Goal: Information Seeking & Learning: Learn about a topic

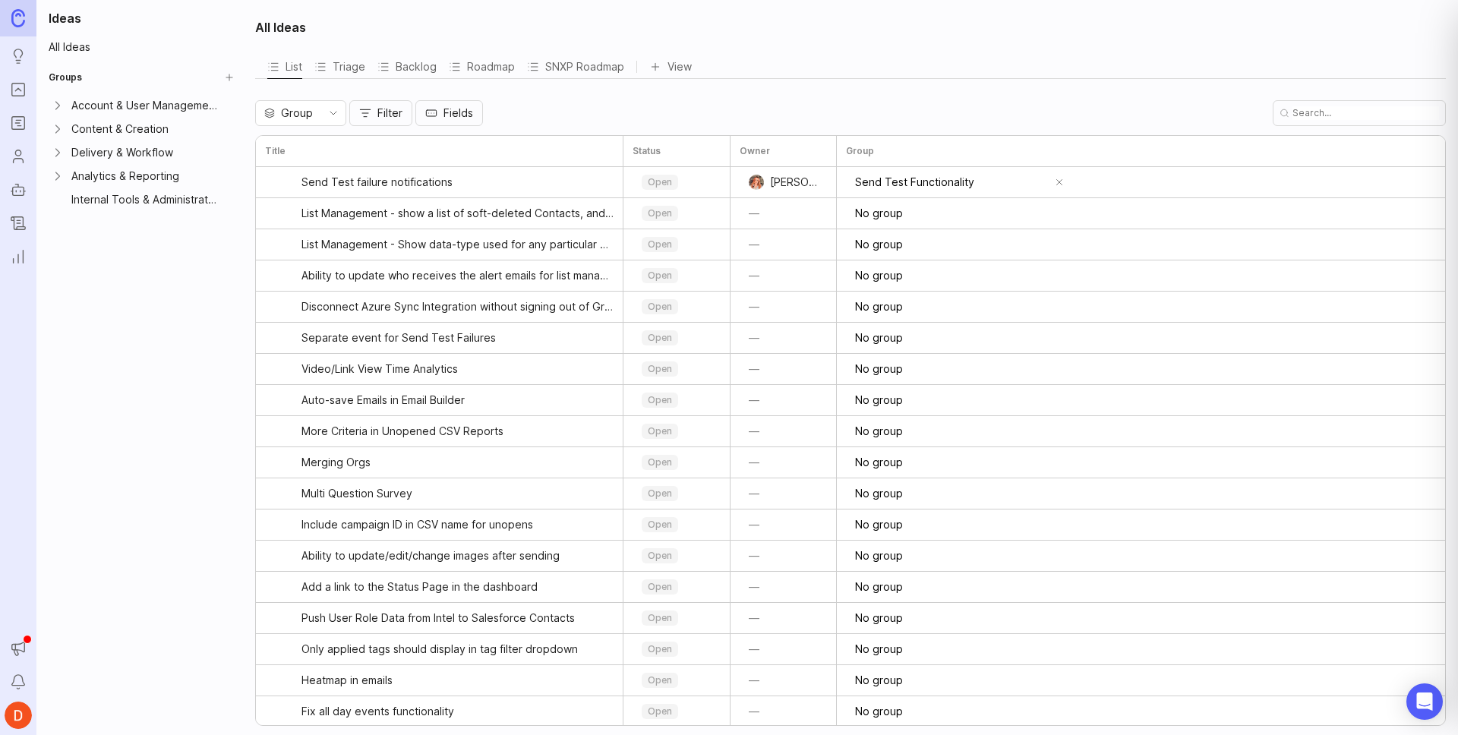
click at [13, 77] on link "Portal" at bounding box center [18, 89] width 27 height 27
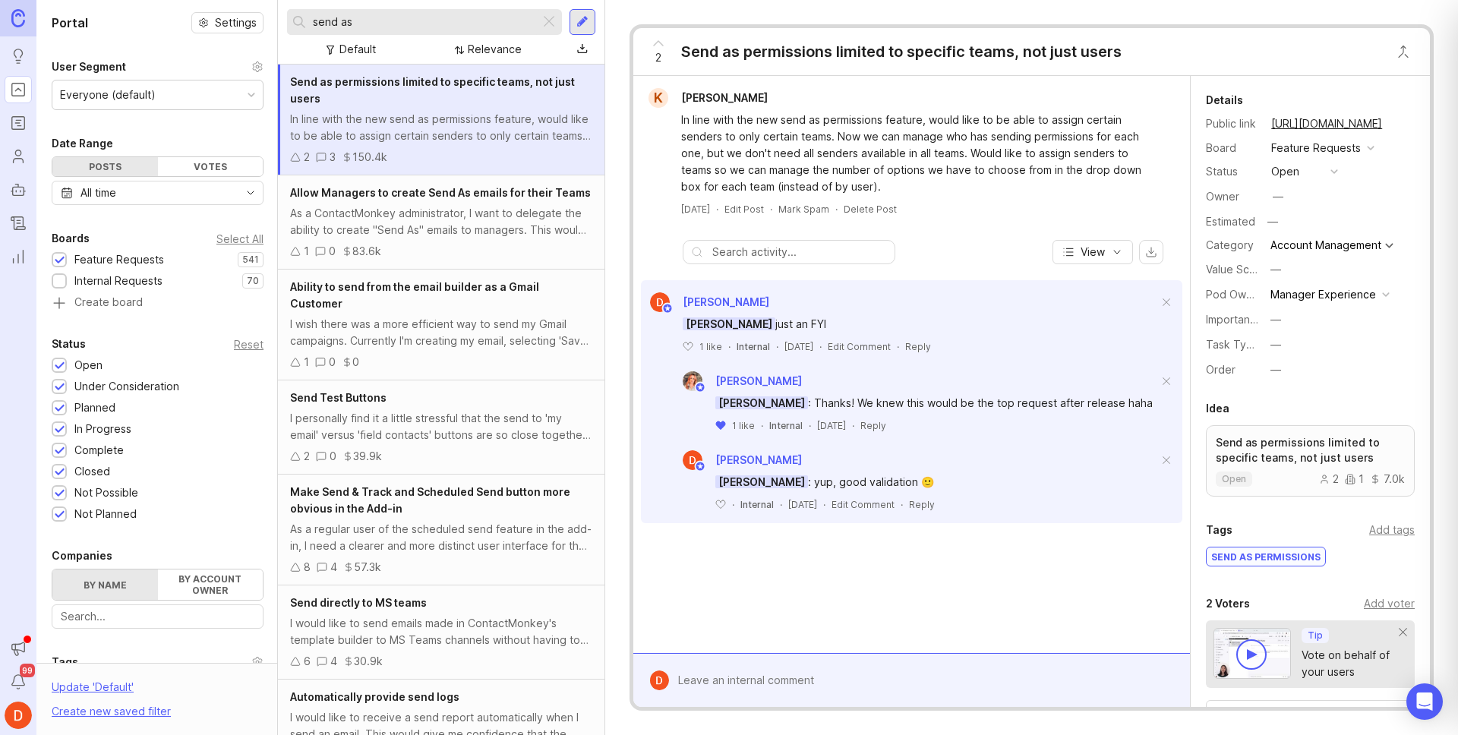
click at [449, 18] on input "send as" at bounding box center [423, 22] width 221 height 17
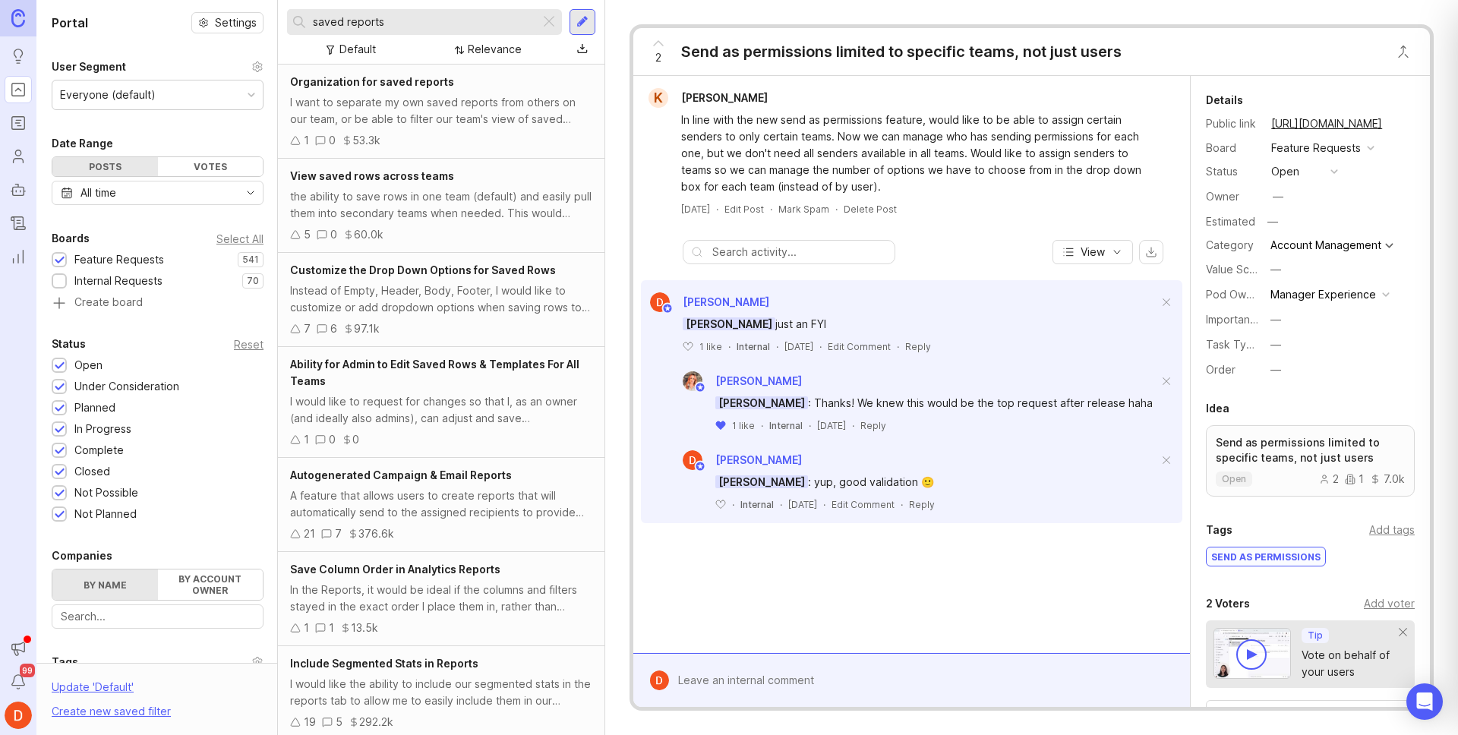
click at [413, 23] on input "saved reports" at bounding box center [423, 22] width 221 height 17
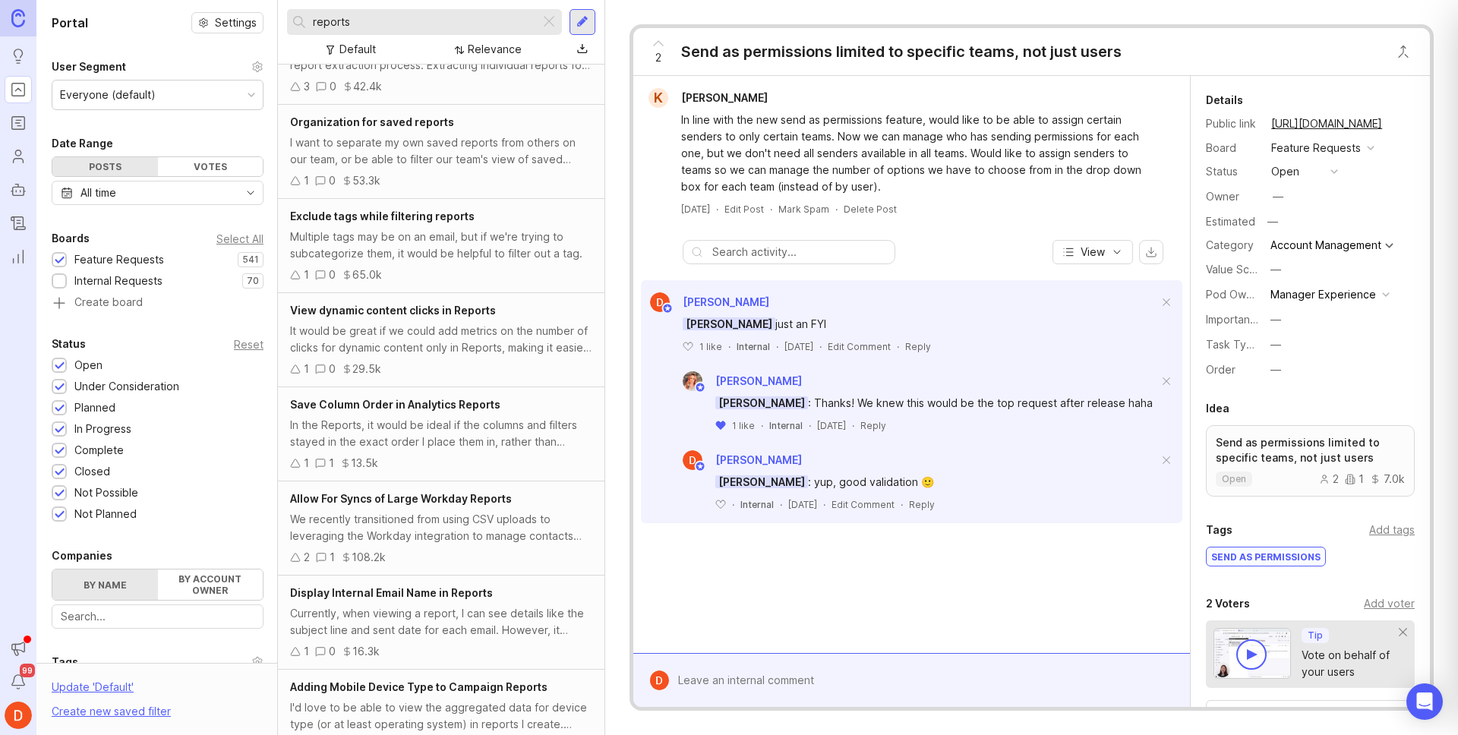
scroll to position [230, 0]
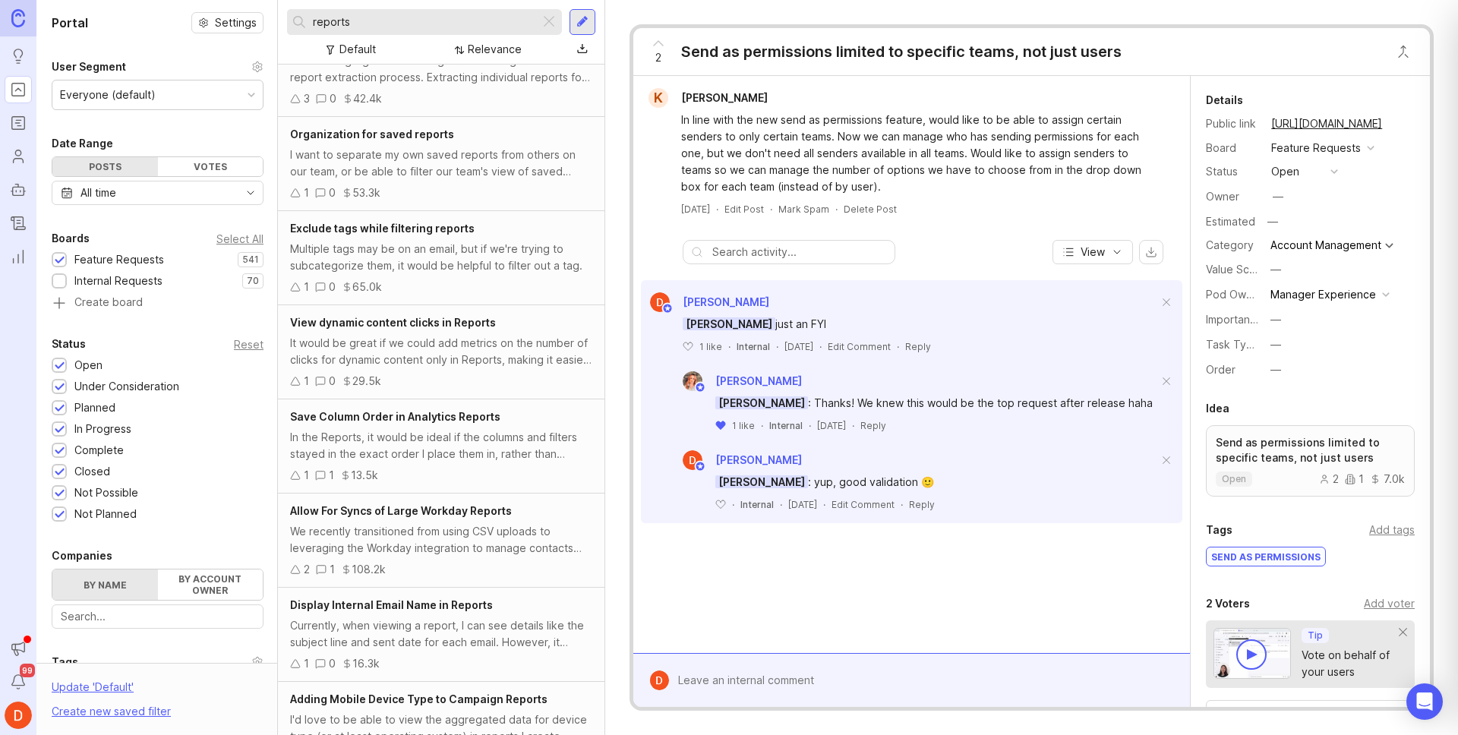
click at [512, 258] on div "Multiple tags may be on an email, but if we're trying to subcategorize them, it…" at bounding box center [441, 257] width 302 height 33
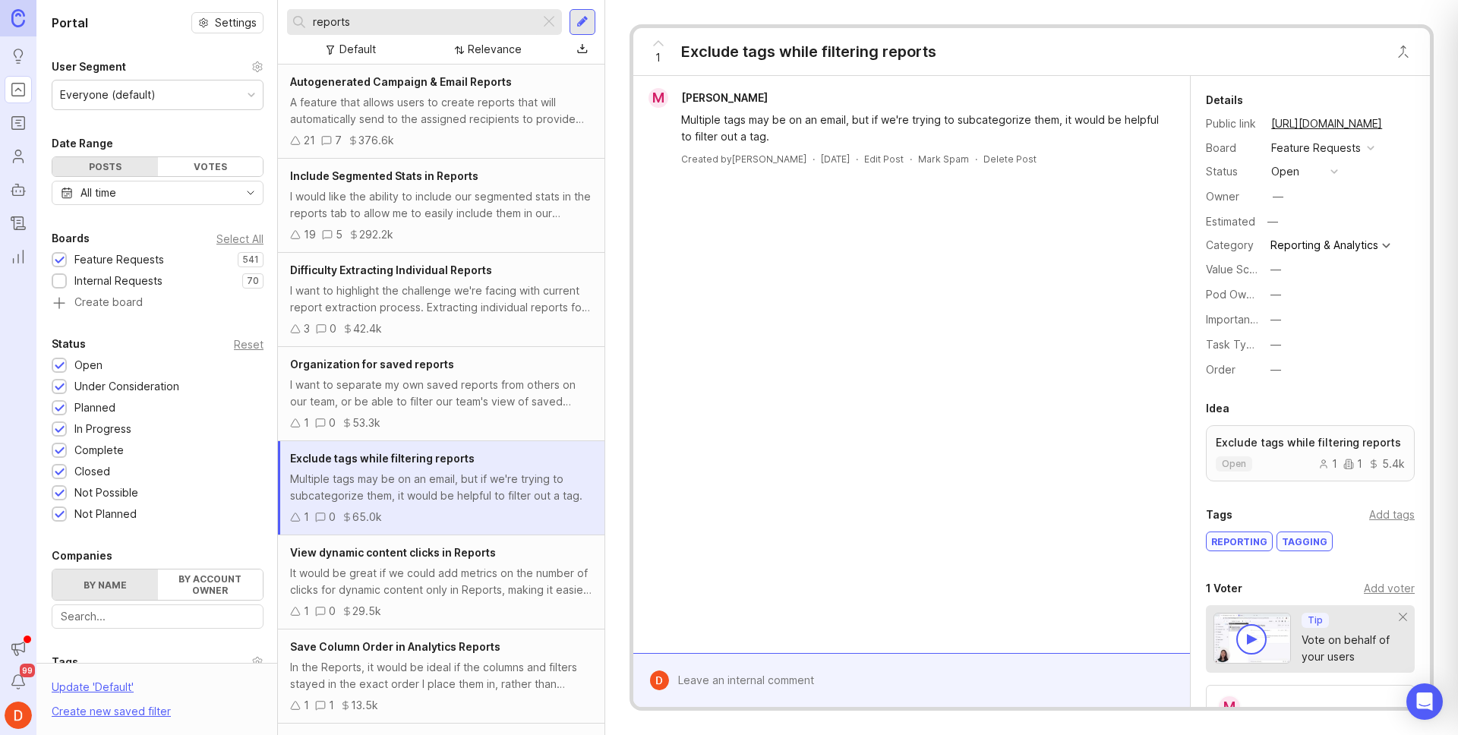
click at [315, 26] on input "reports" at bounding box center [423, 22] width 221 height 17
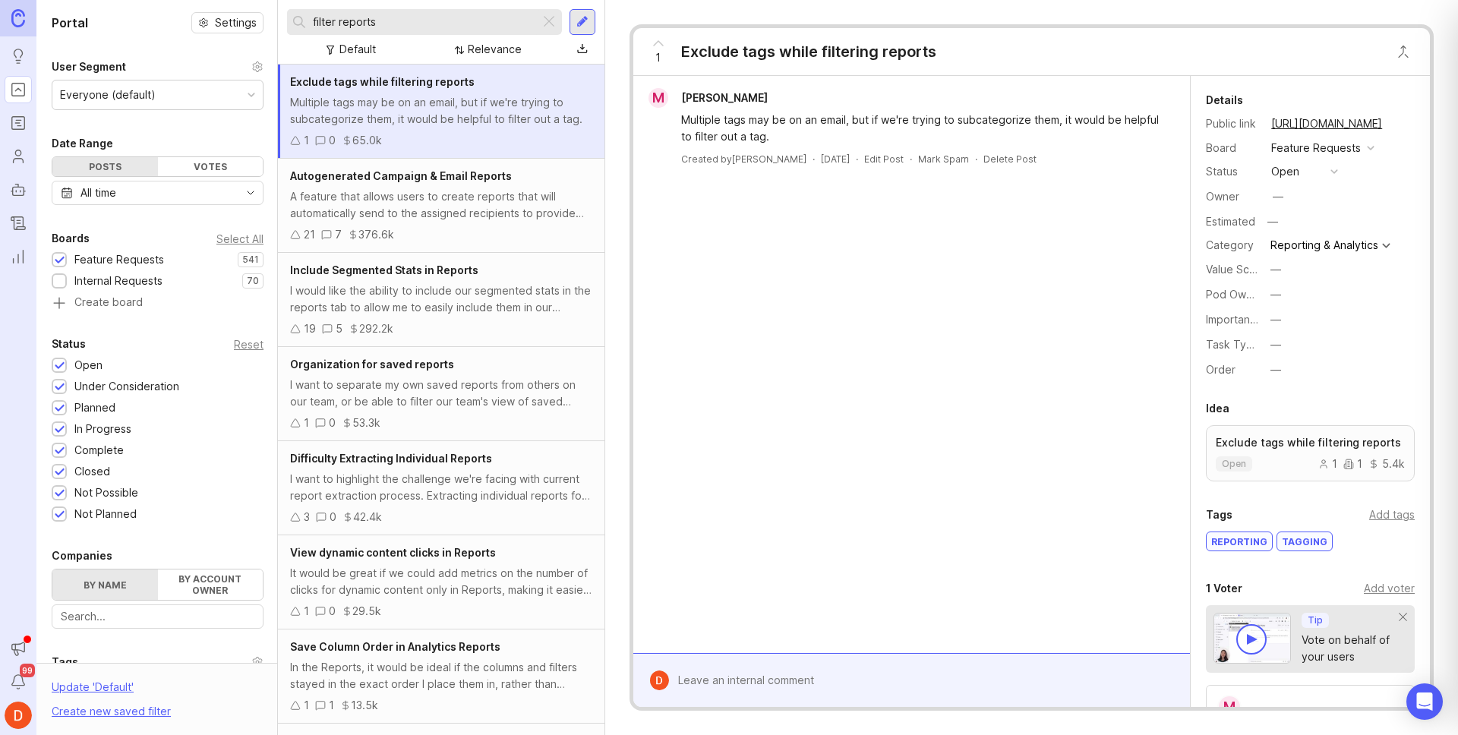
click at [410, 23] on input "filter reports" at bounding box center [423, 22] width 221 height 17
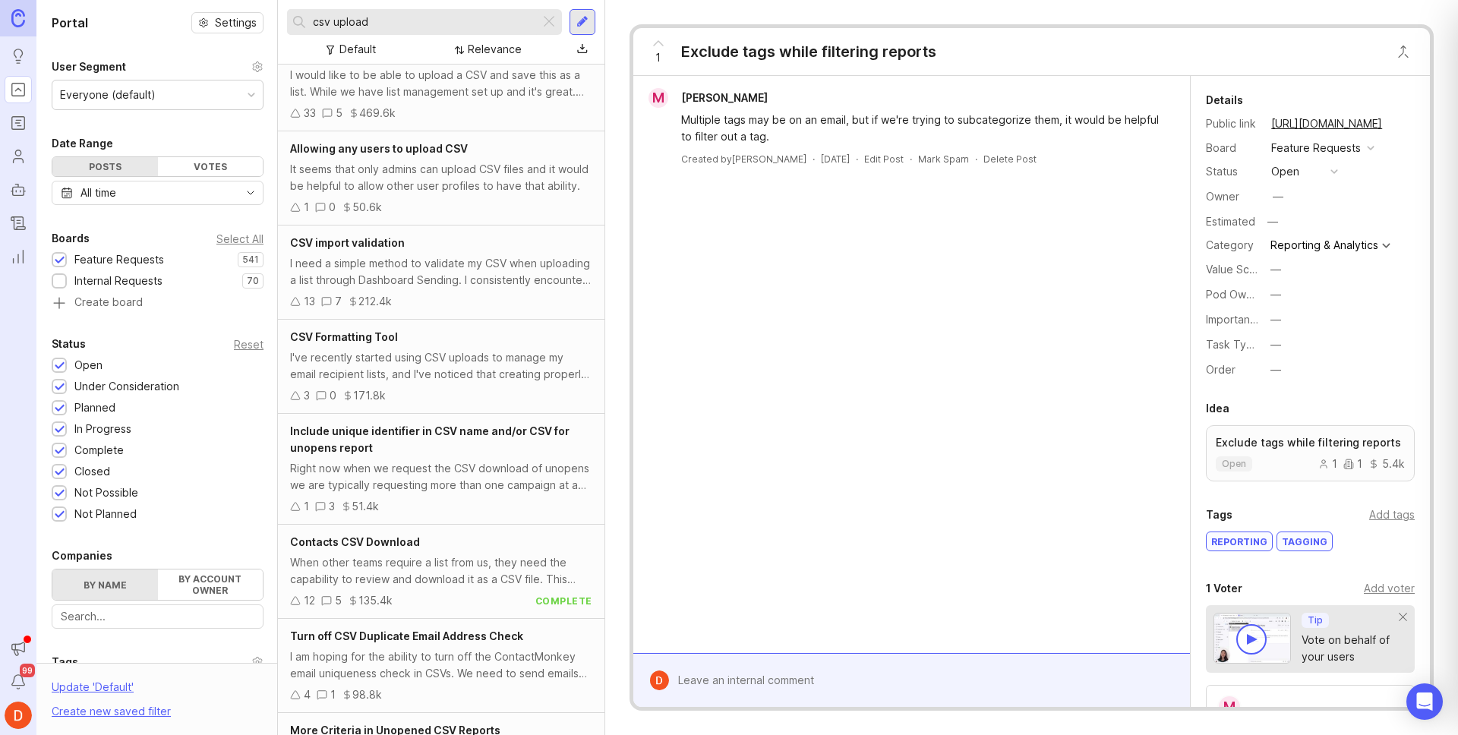
scroll to position [267, 0]
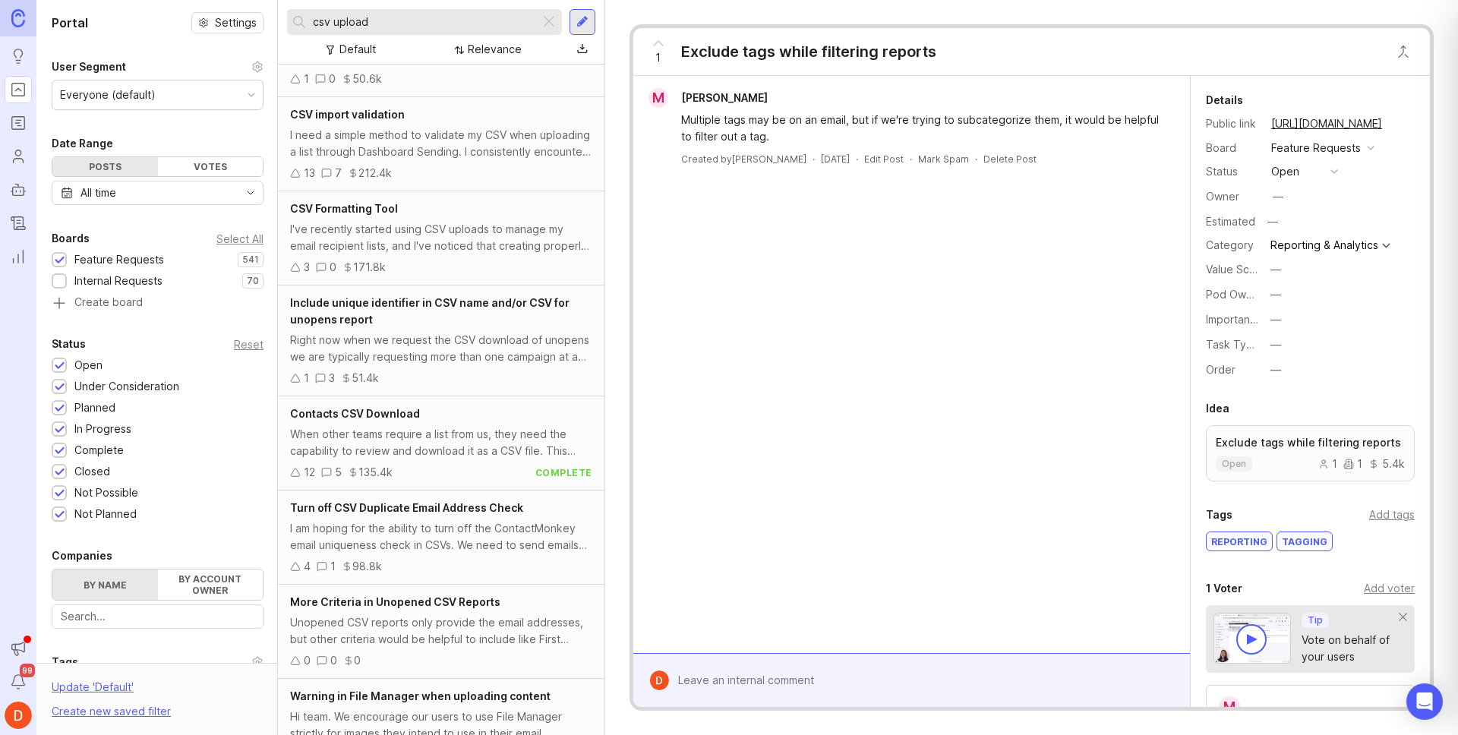
click at [501, 532] on div "I am hoping for the ability to turn off the ContactMonkey email uniqueness chec…" at bounding box center [441, 536] width 302 height 33
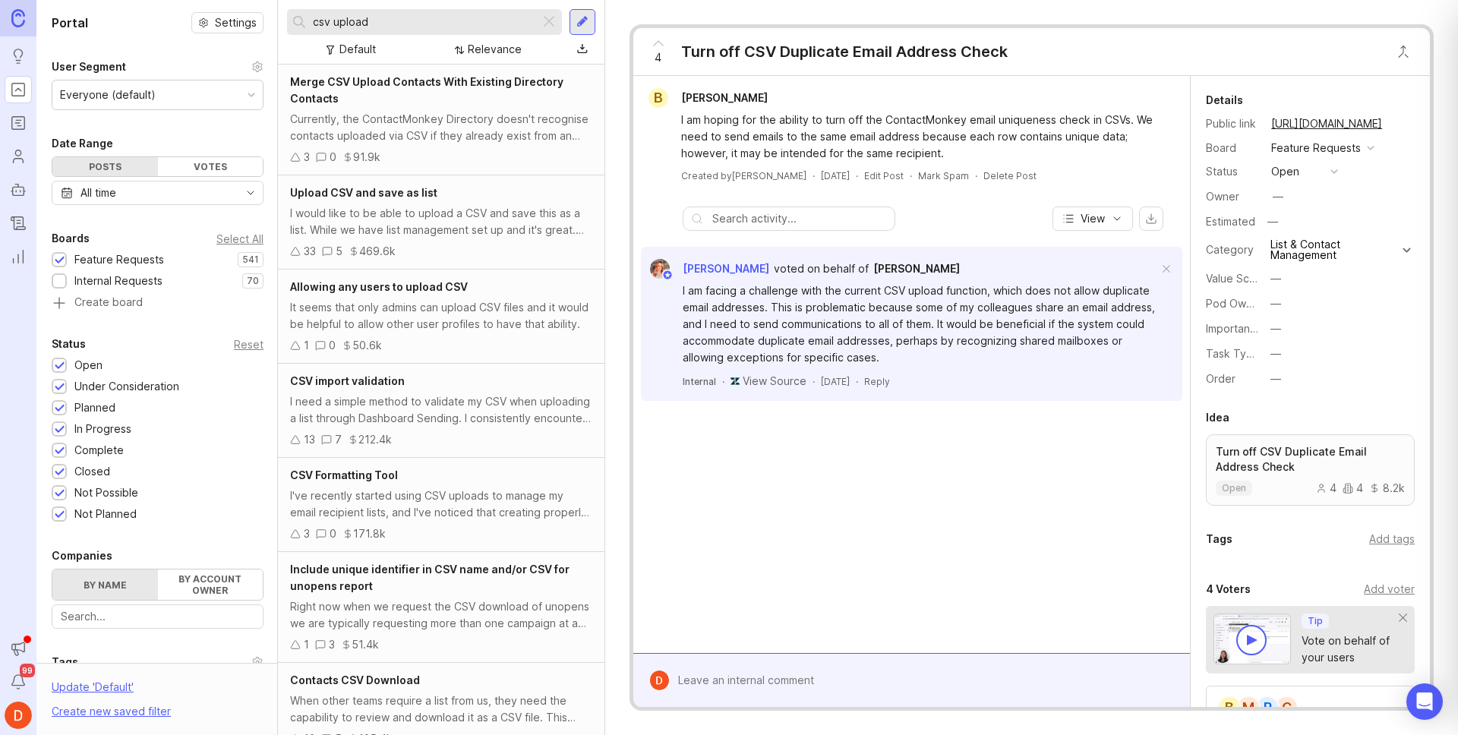
click at [422, 17] on input "csv upload" at bounding box center [423, 22] width 221 height 17
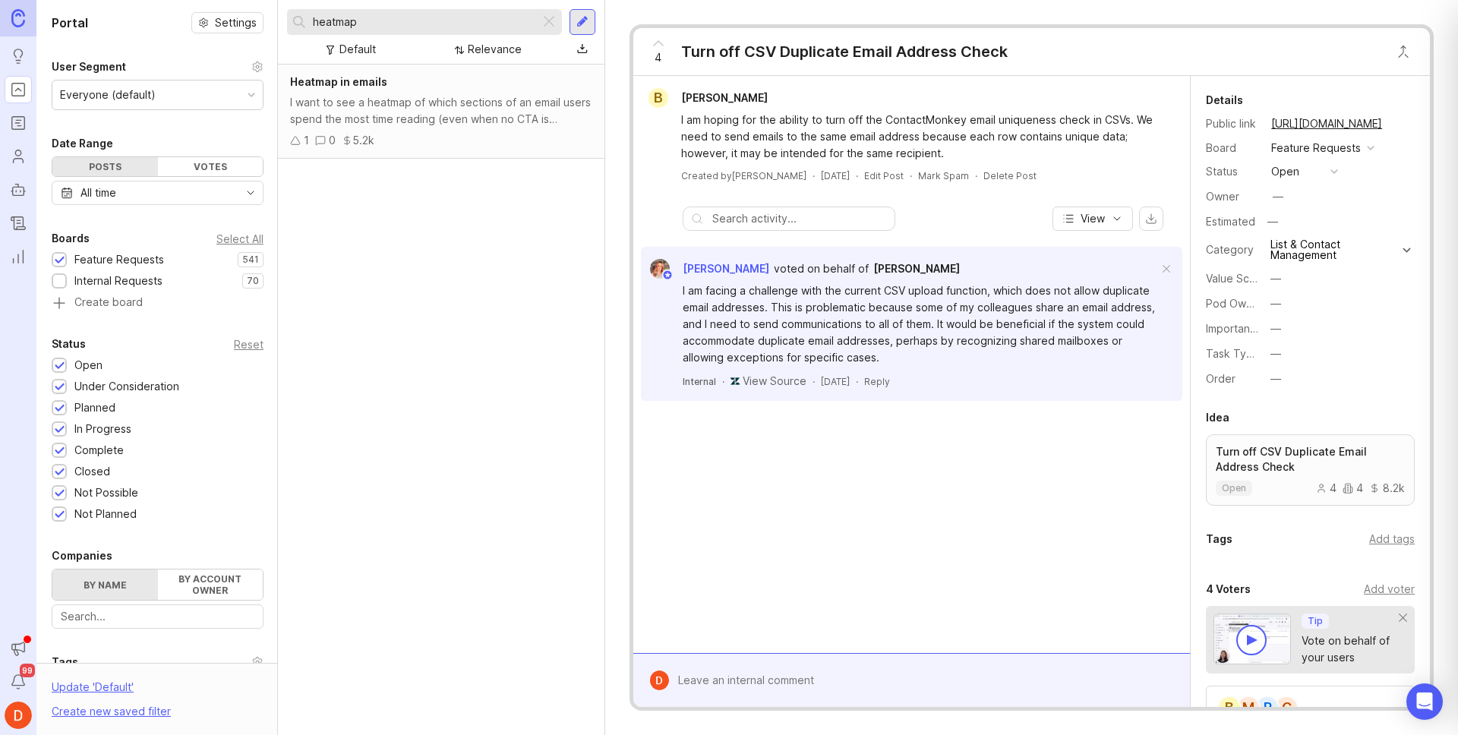
click at [393, 21] on input "heatmap" at bounding box center [423, 22] width 221 height 17
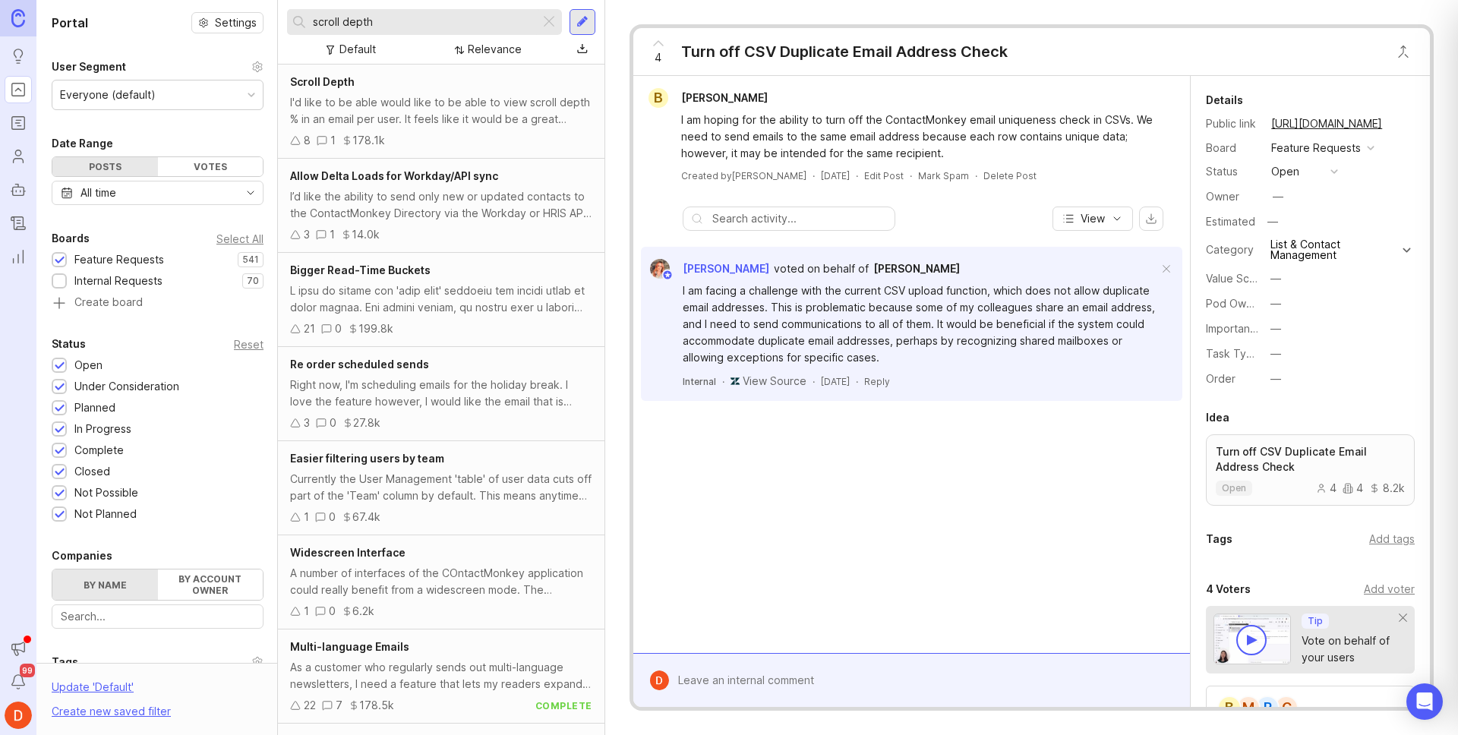
click at [481, 112] on div "I'd like to be able would like to be able to view scroll depth % in an email pe…" at bounding box center [441, 110] width 302 height 33
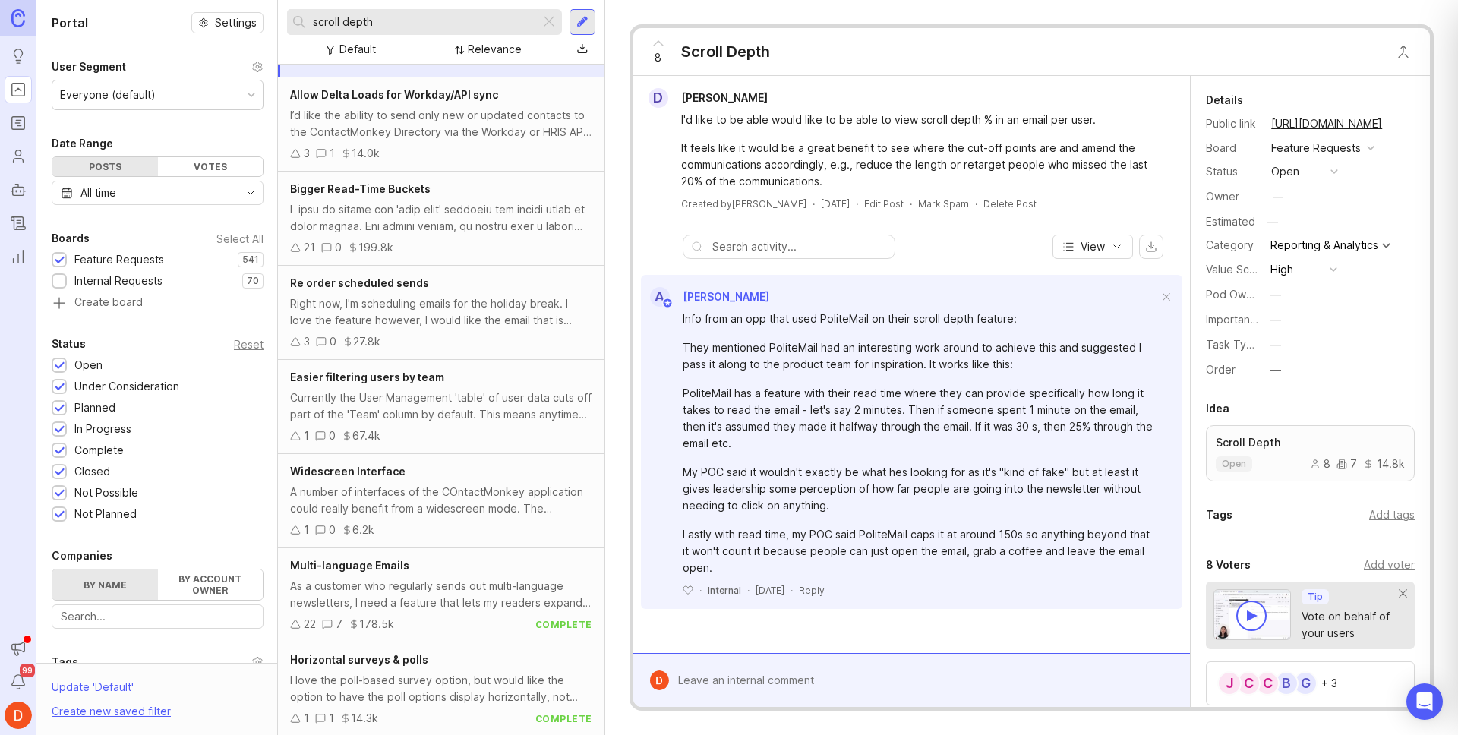
scroll to position [83, 0]
click at [409, 27] on input "scroll depth" at bounding box center [423, 22] width 221 height 17
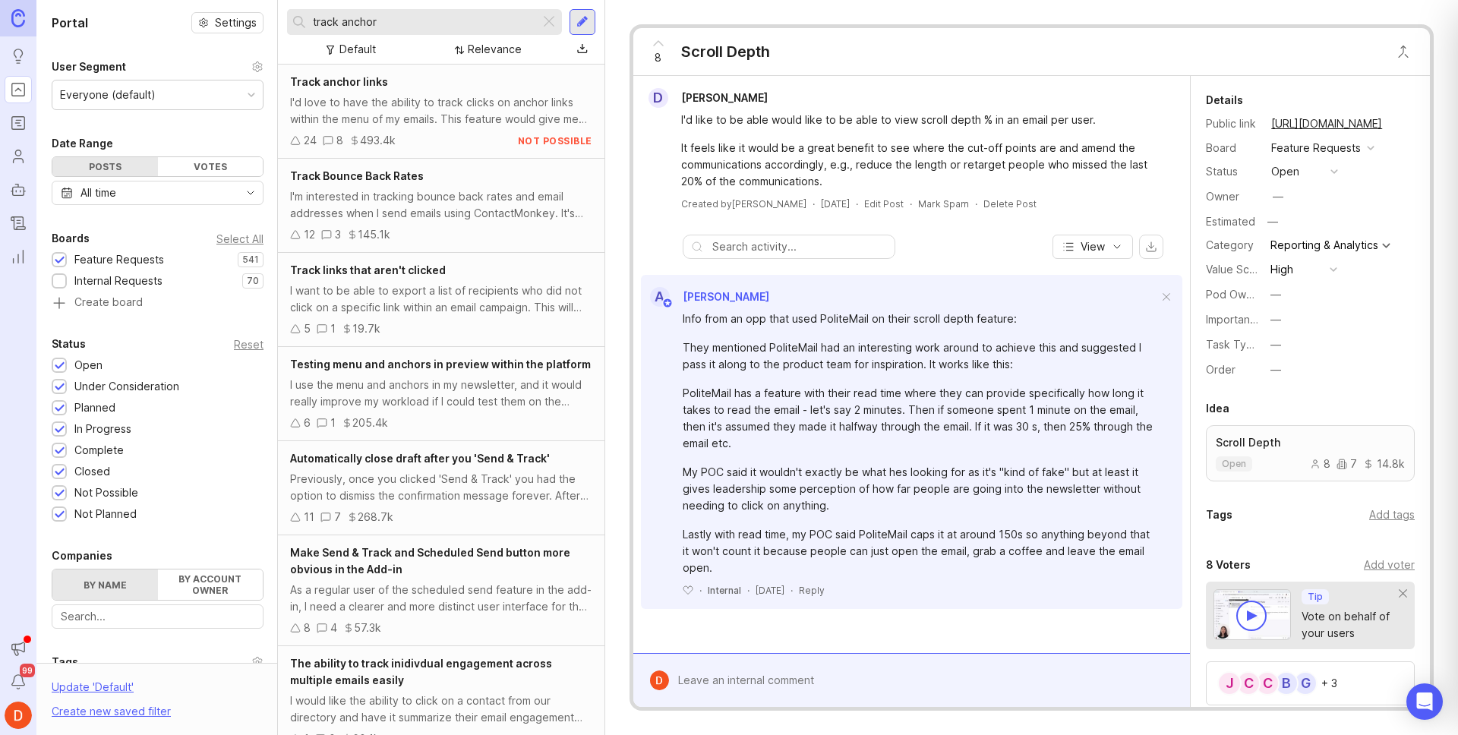
type input "track anchor"
click at [443, 113] on div "I'd love to have the ability to track clicks on anchor links within the menu of…" at bounding box center [441, 110] width 302 height 33
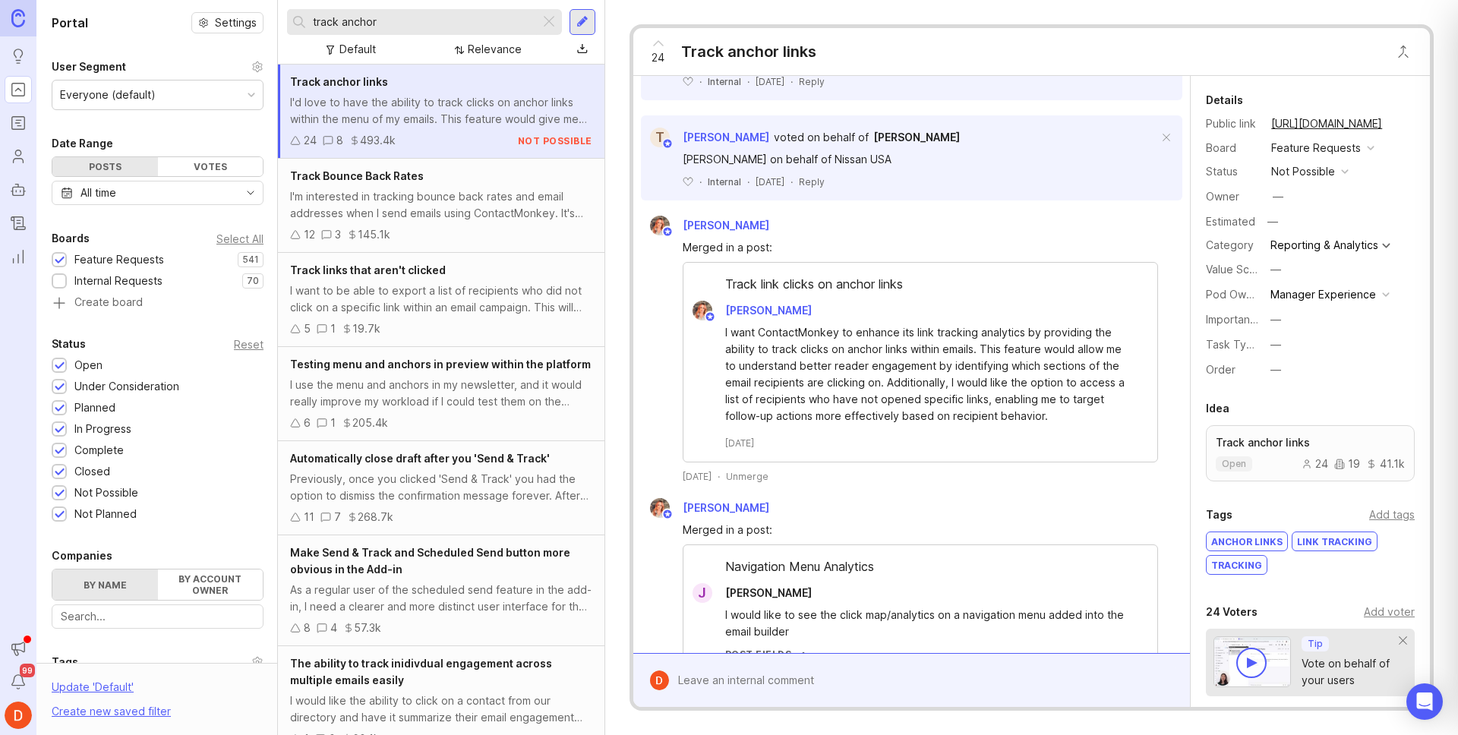
scroll to position [1472, 0]
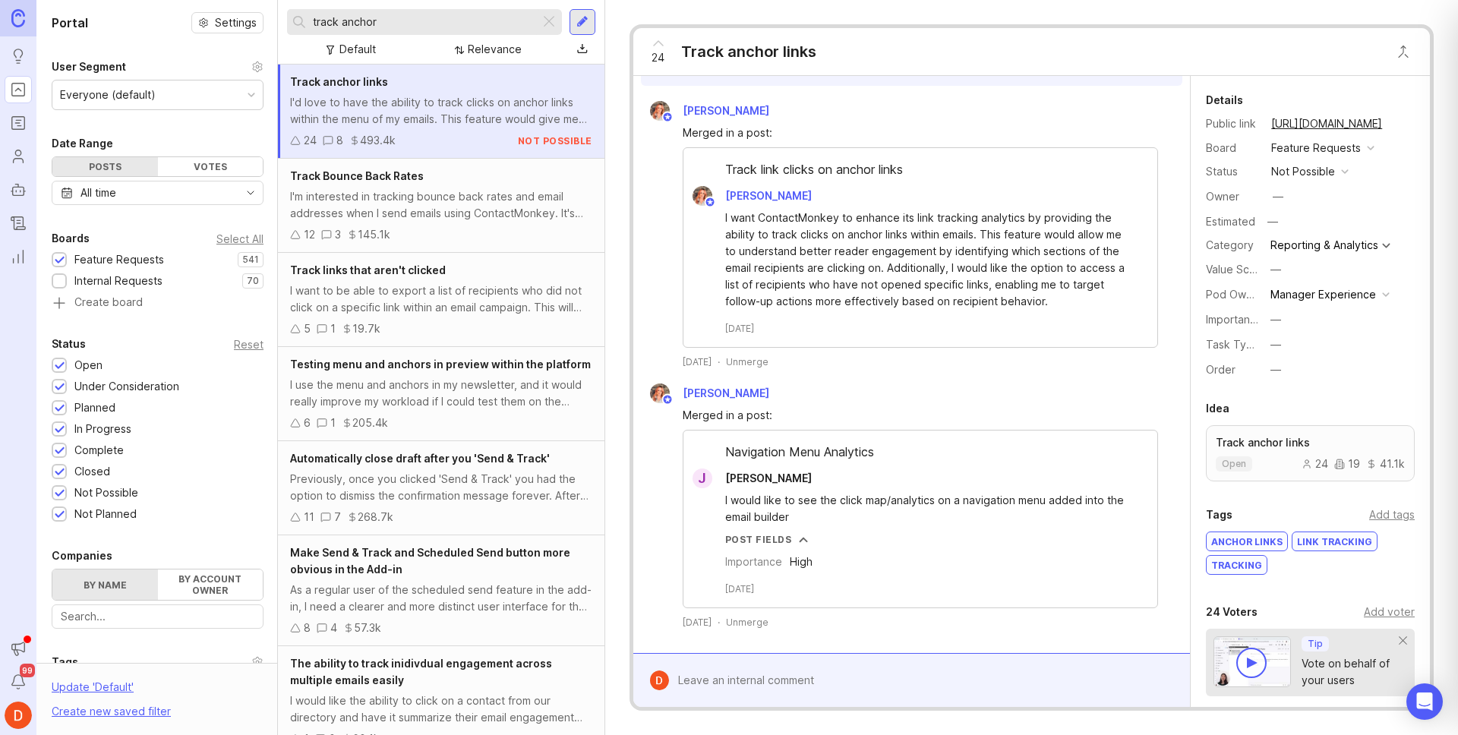
click at [548, 25] on div at bounding box center [549, 22] width 18 height 20
click at [476, 21] on input "text" at bounding box center [434, 22] width 243 height 17
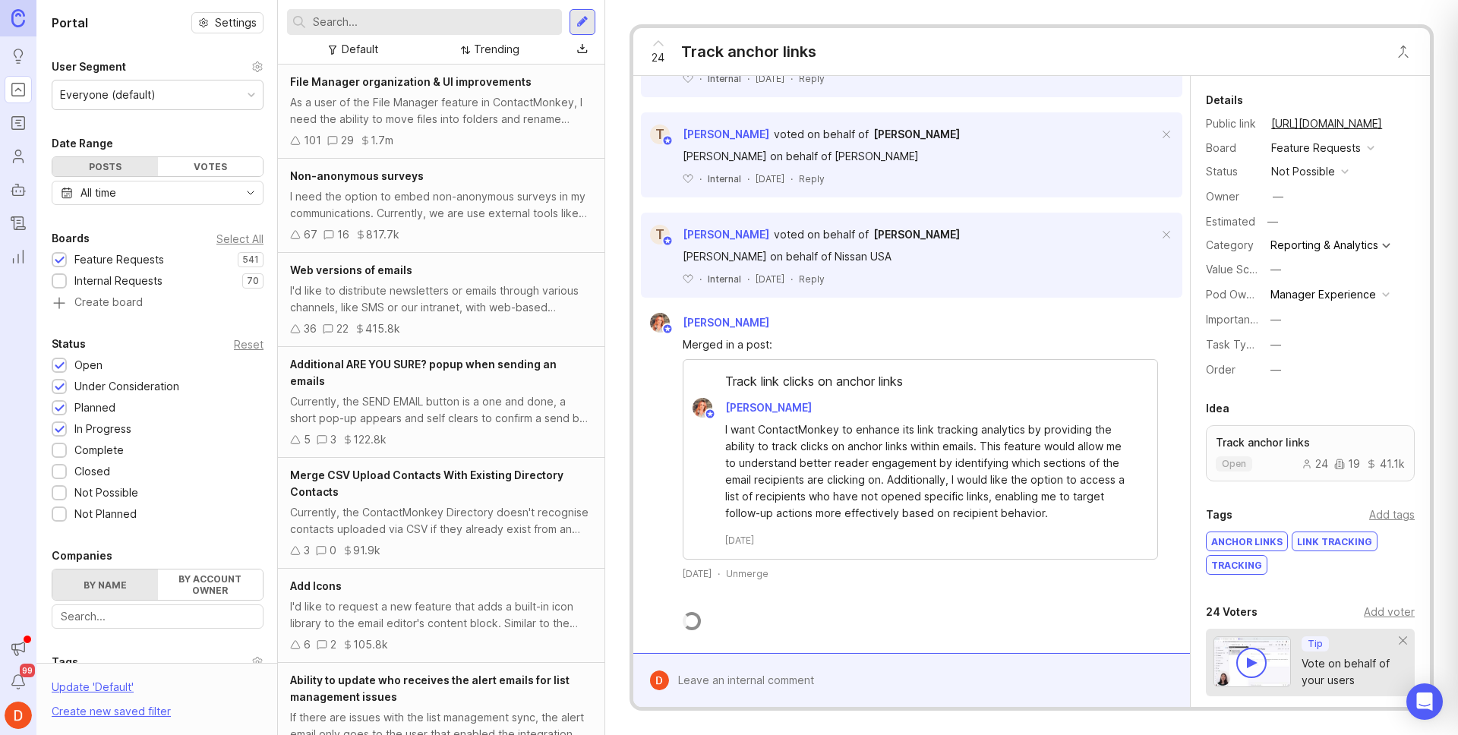
scroll to position [1472, 0]
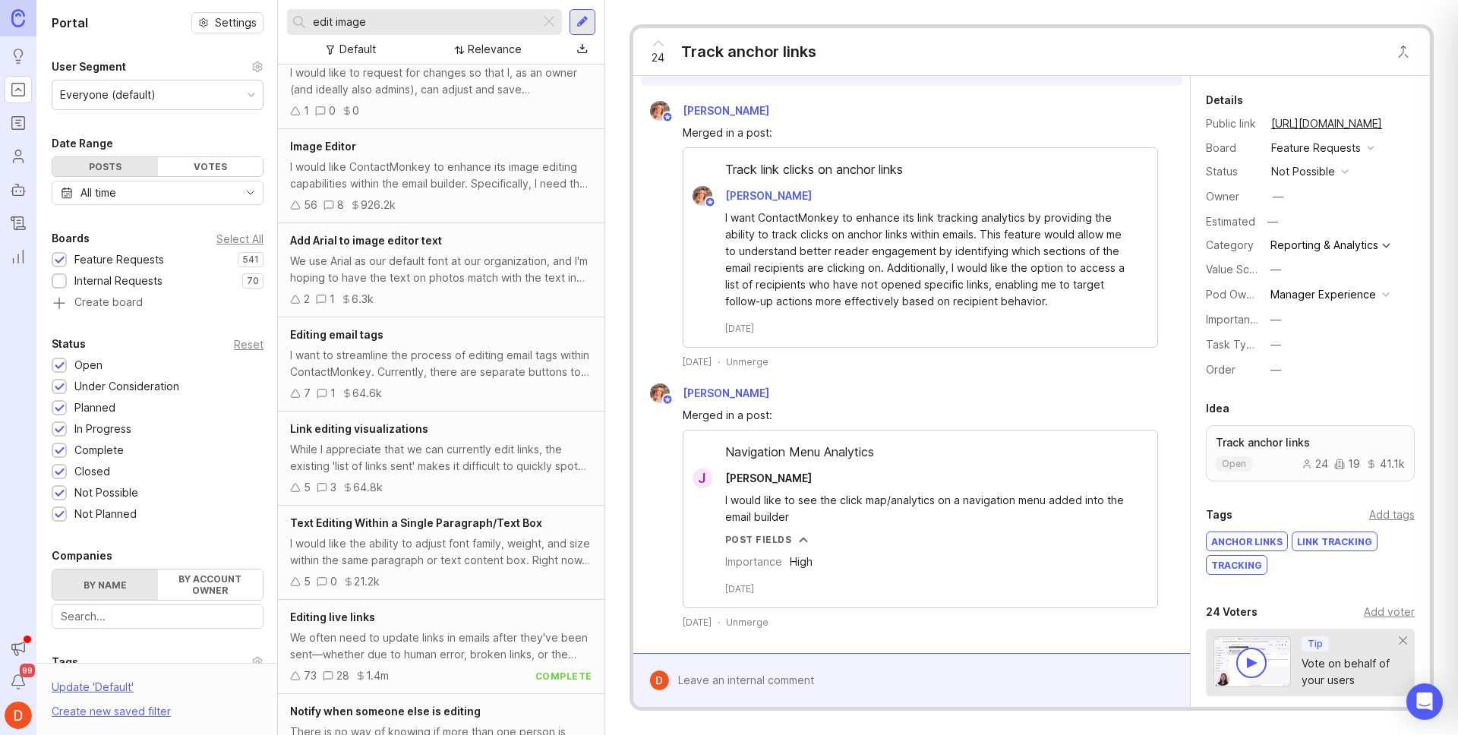
scroll to position [2310, 0]
click at [476, 636] on div "We often need to update links in emails after they've been sent—whether due to …" at bounding box center [441, 643] width 302 height 33
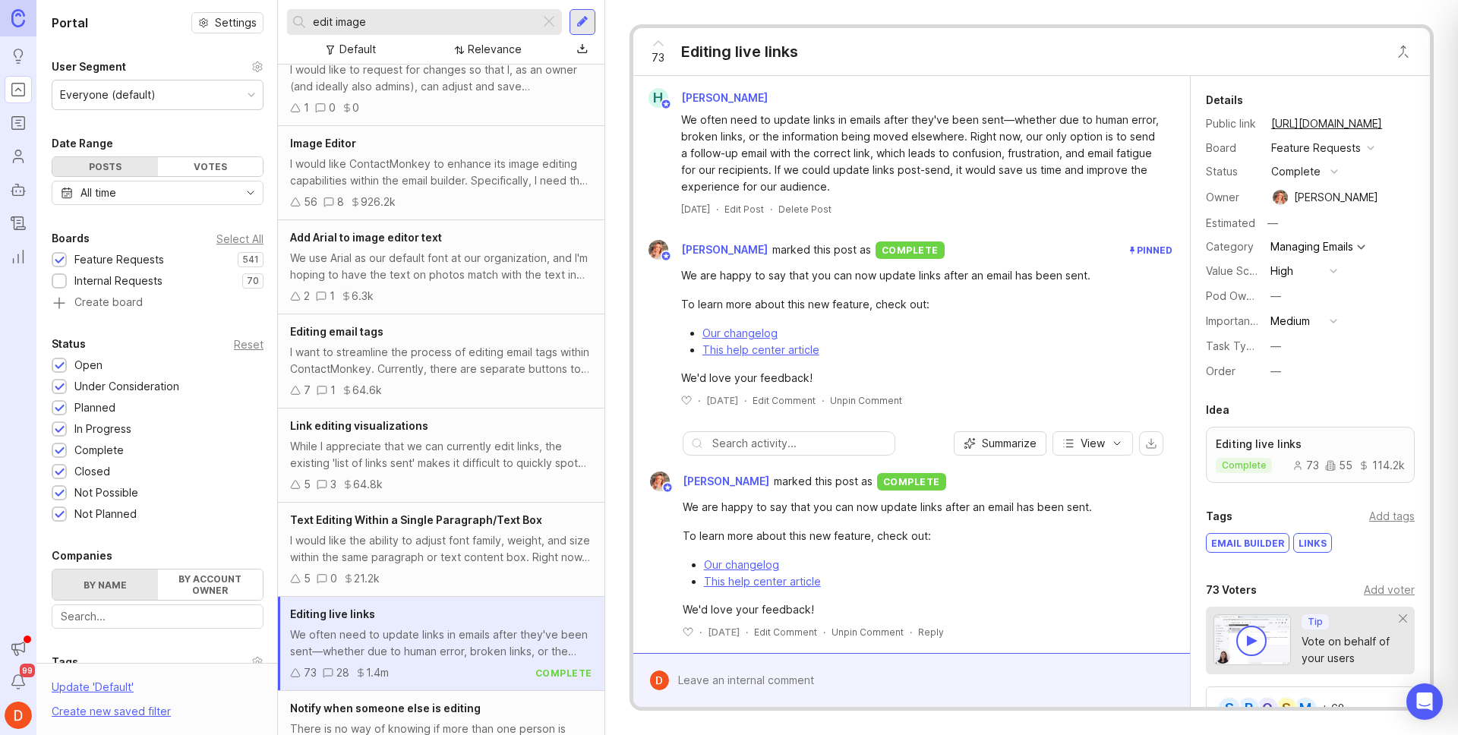
click at [446, 25] on input "edit image" at bounding box center [423, 22] width 221 height 17
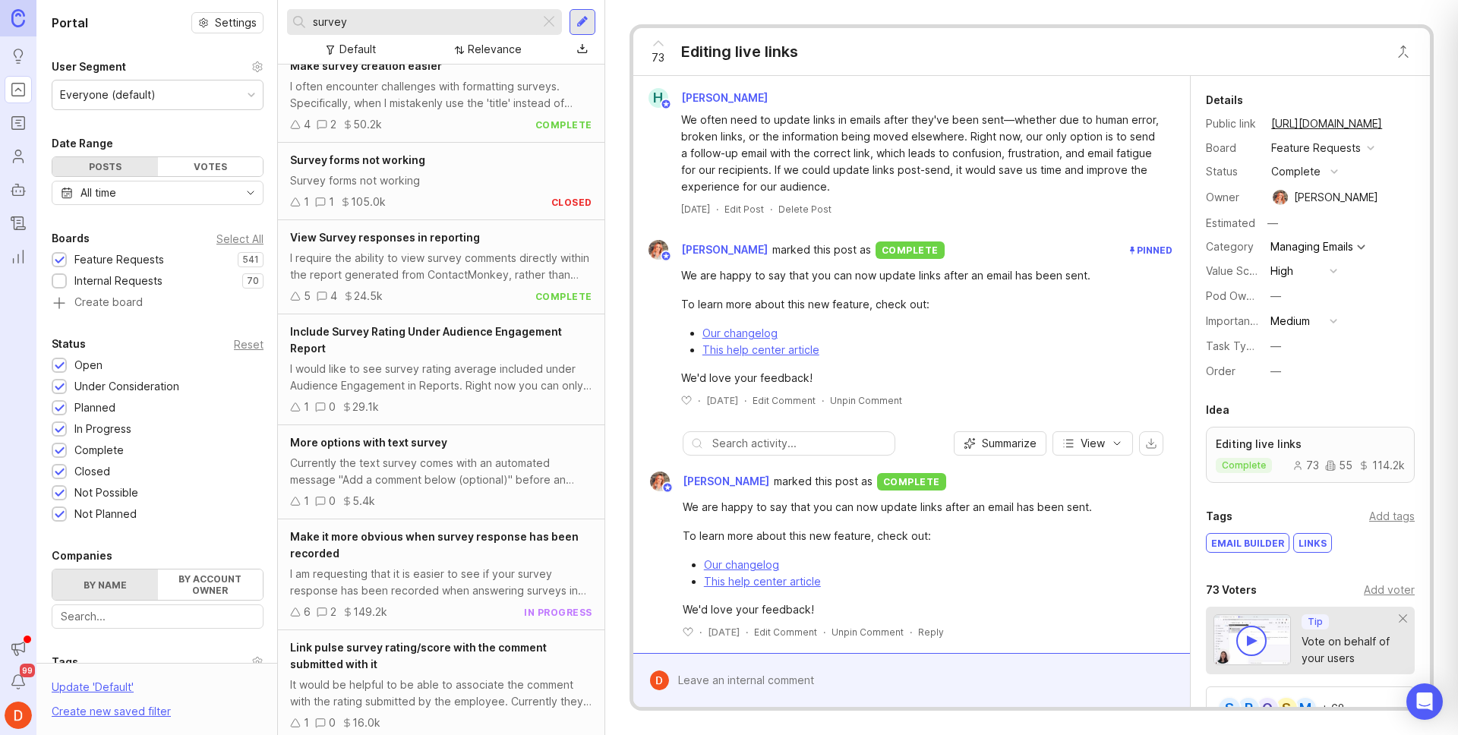
scroll to position [1337, 0]
click at [487, 463] on div "Currently the text survey comes with an automated message "Add a comment below …" at bounding box center [441, 469] width 302 height 33
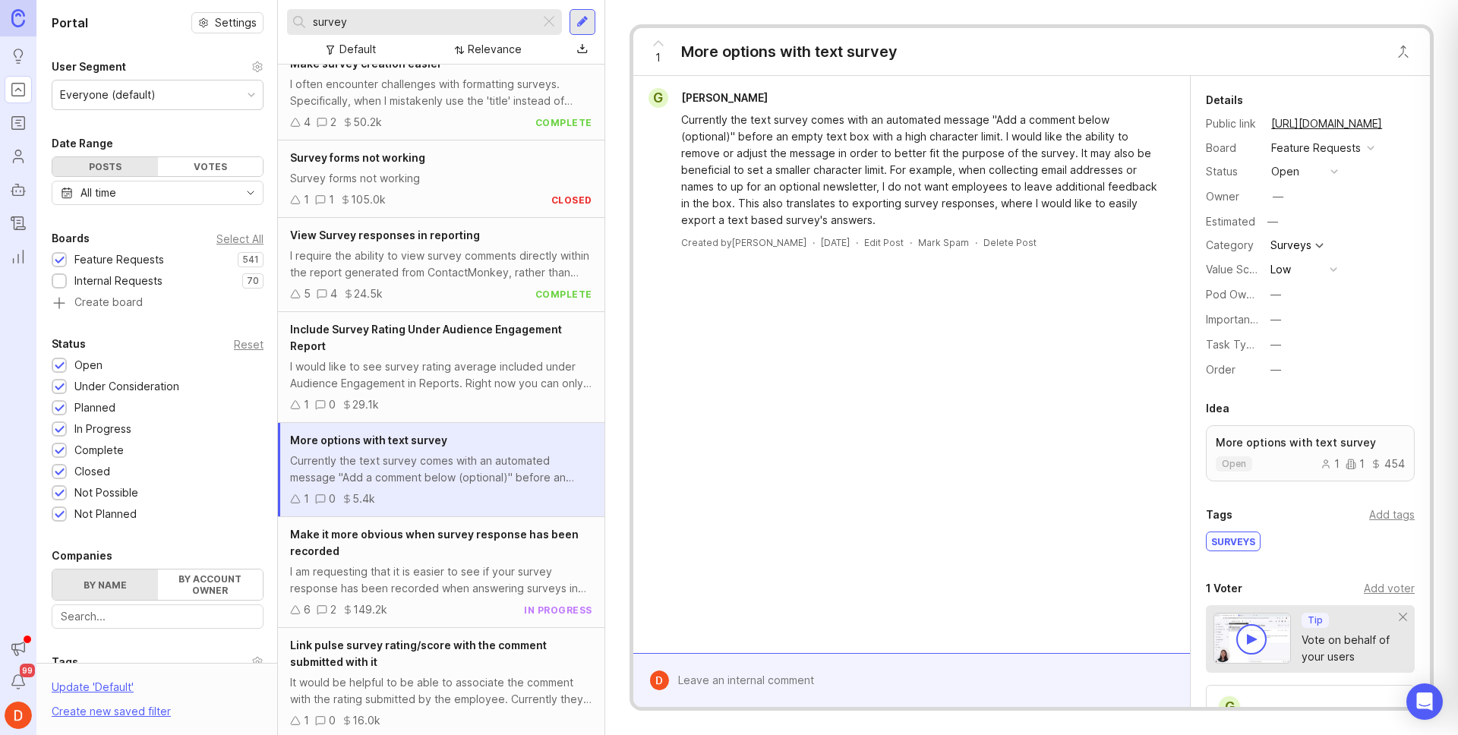
click at [470, 14] on input "survey" at bounding box center [423, 22] width 221 height 17
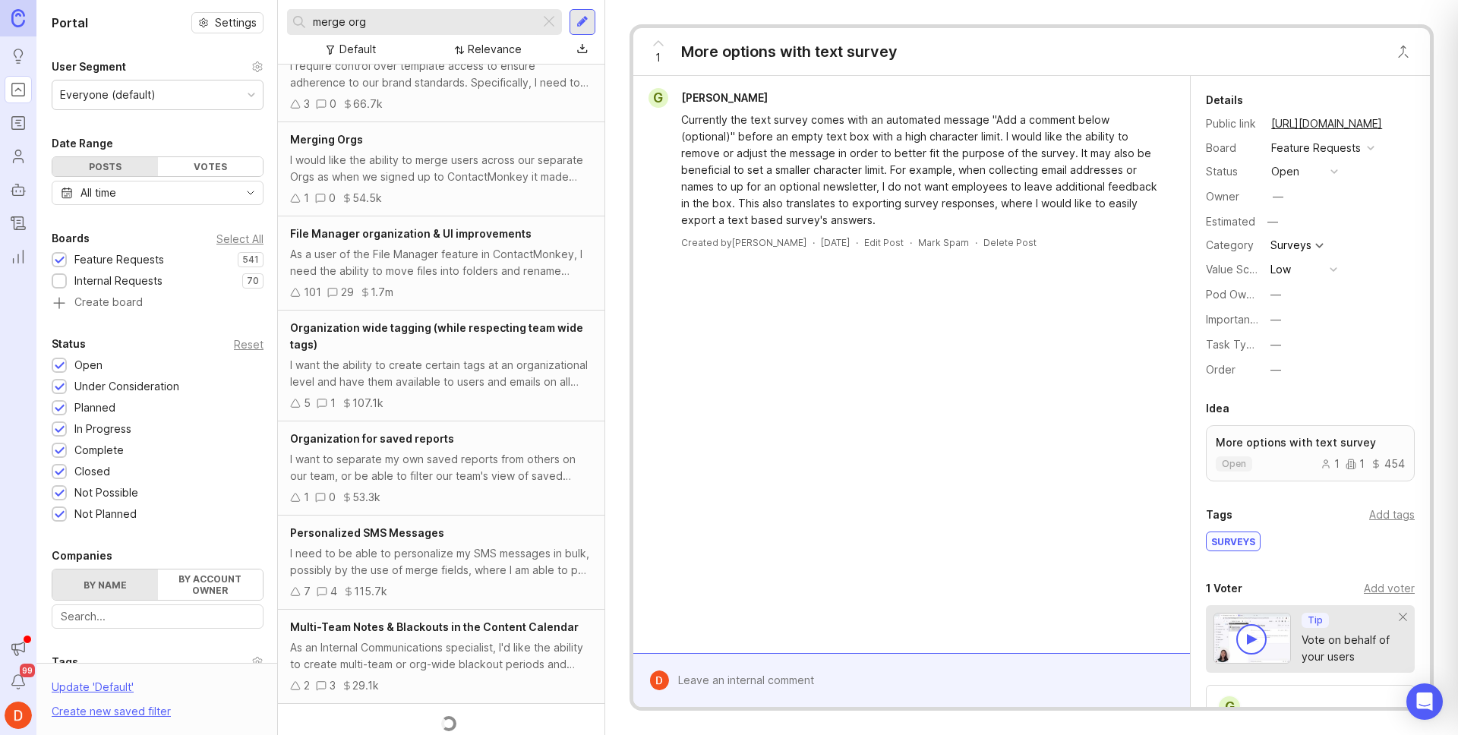
scroll to position [1319, 0]
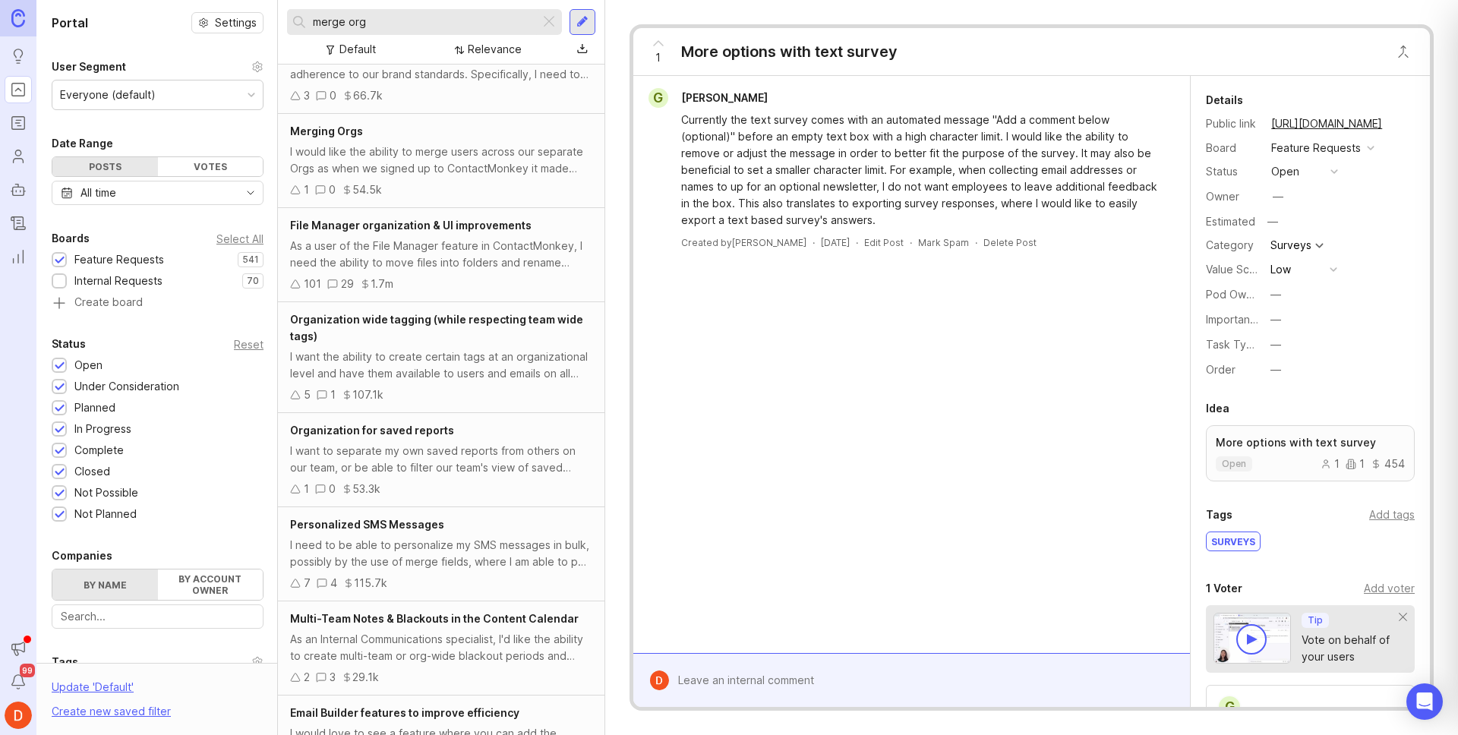
click at [391, 19] on input "merge org" at bounding box center [423, 22] width 221 height 17
click at [391, 20] on input "merge org" at bounding box center [423, 22] width 221 height 17
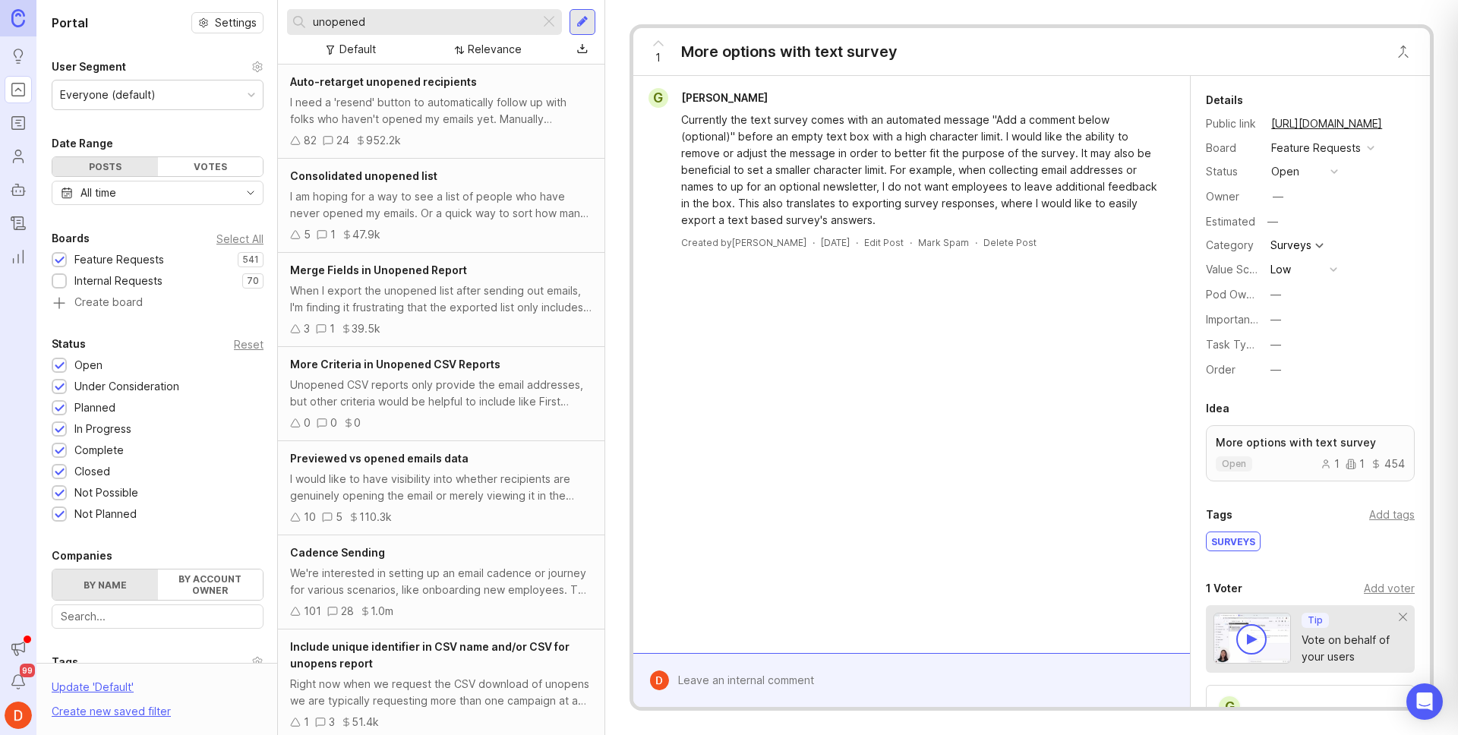
click at [434, 208] on div "I am hoping for a way to see a list of people who have never opened my emails. …" at bounding box center [441, 204] width 302 height 33
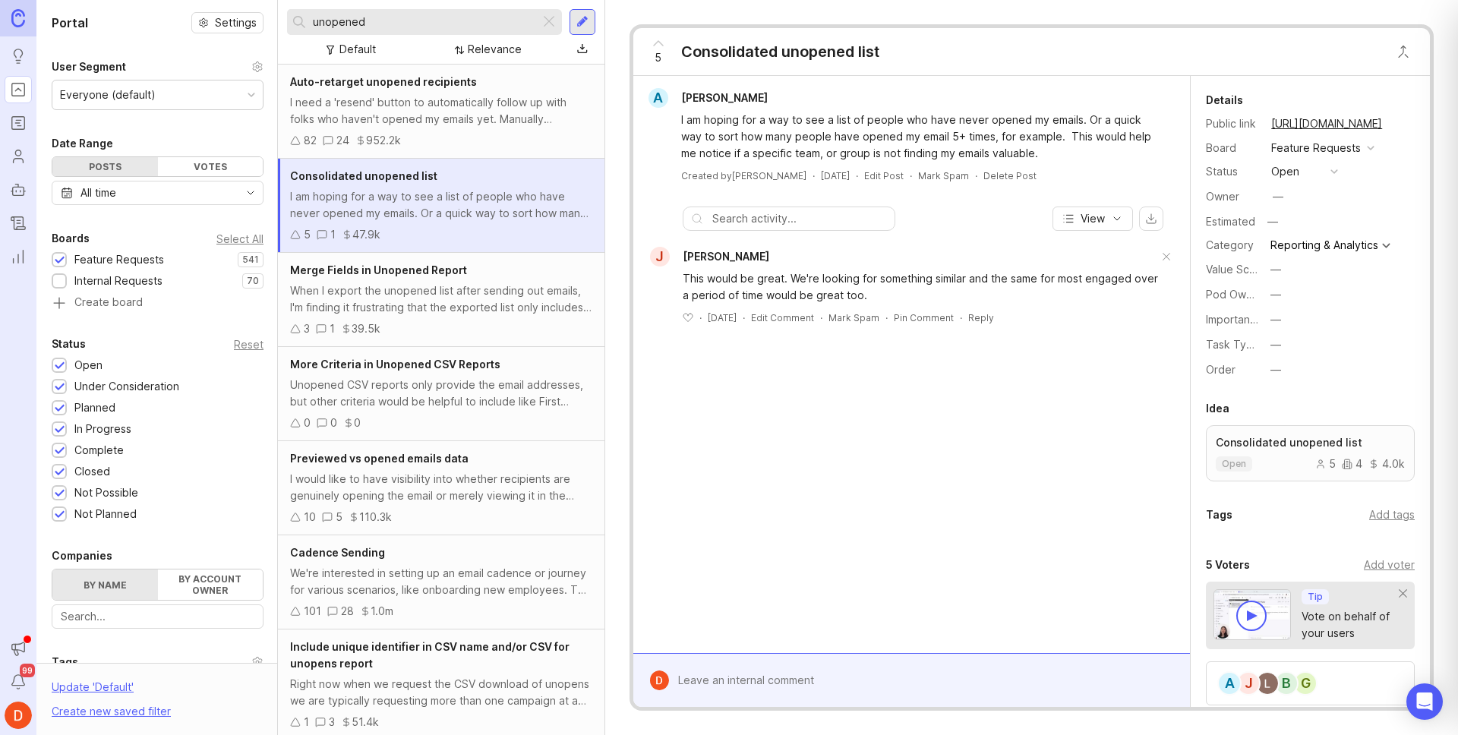
click at [453, 290] on div "When I export the unopened list after sending out emails, I'm finding it frustr…" at bounding box center [441, 299] width 302 height 33
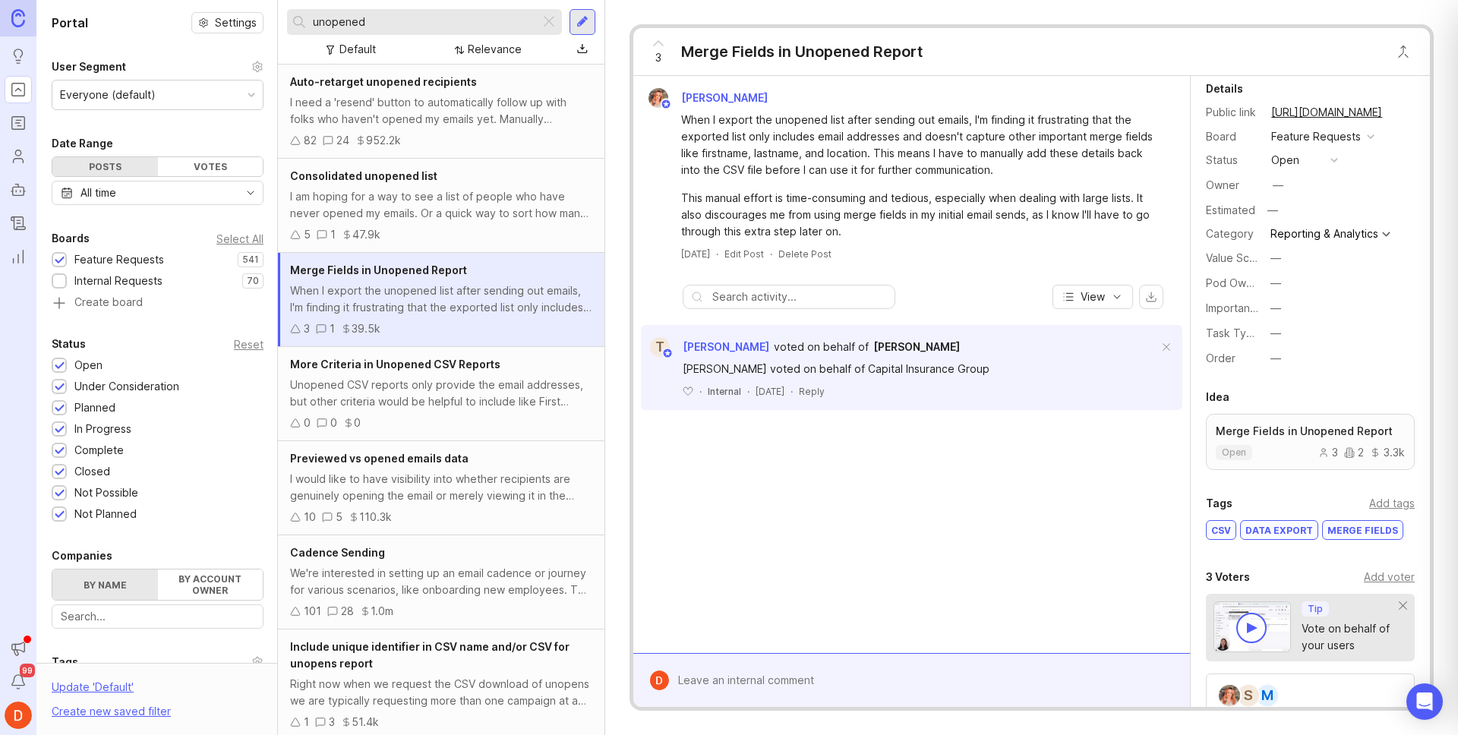
scroll to position [23, 0]
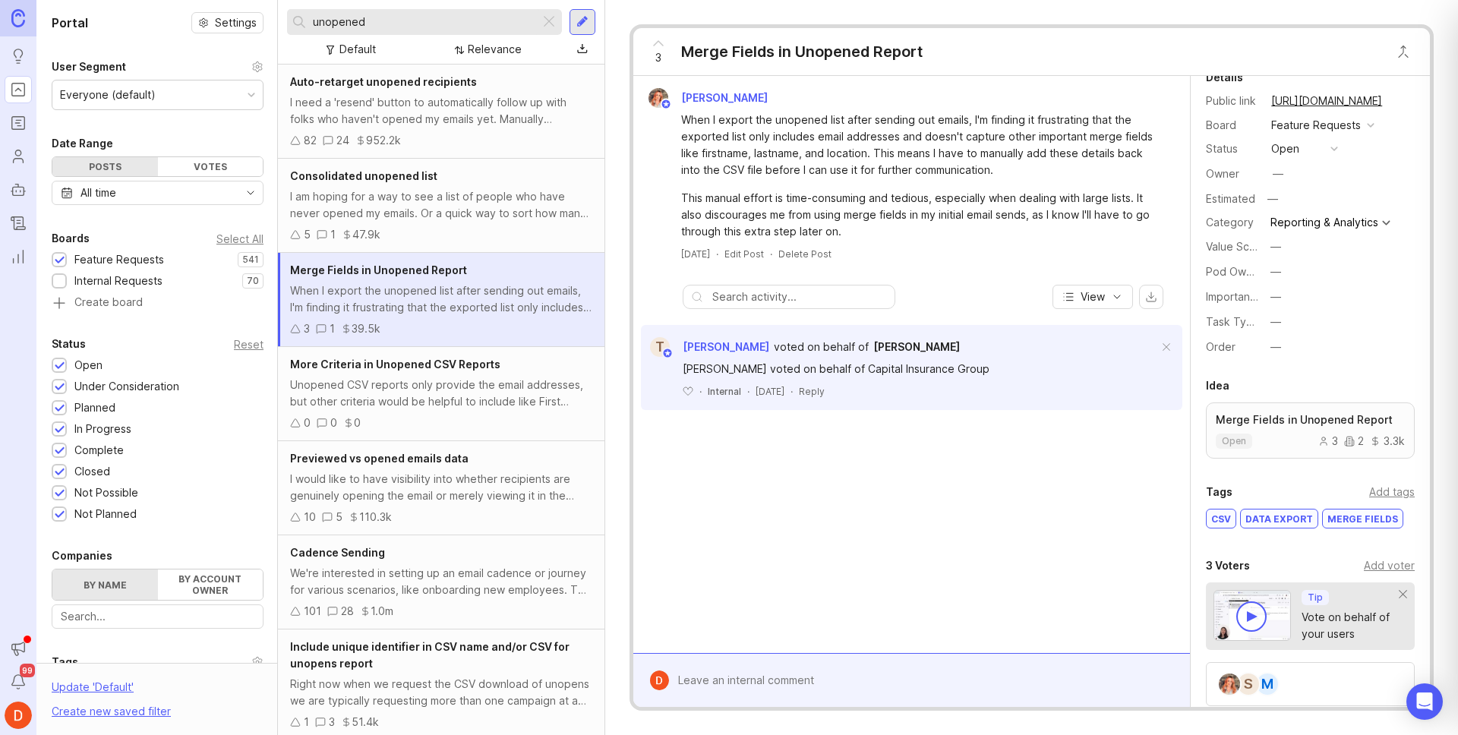
click at [384, 25] on input "unopened" at bounding box center [423, 22] width 221 height 17
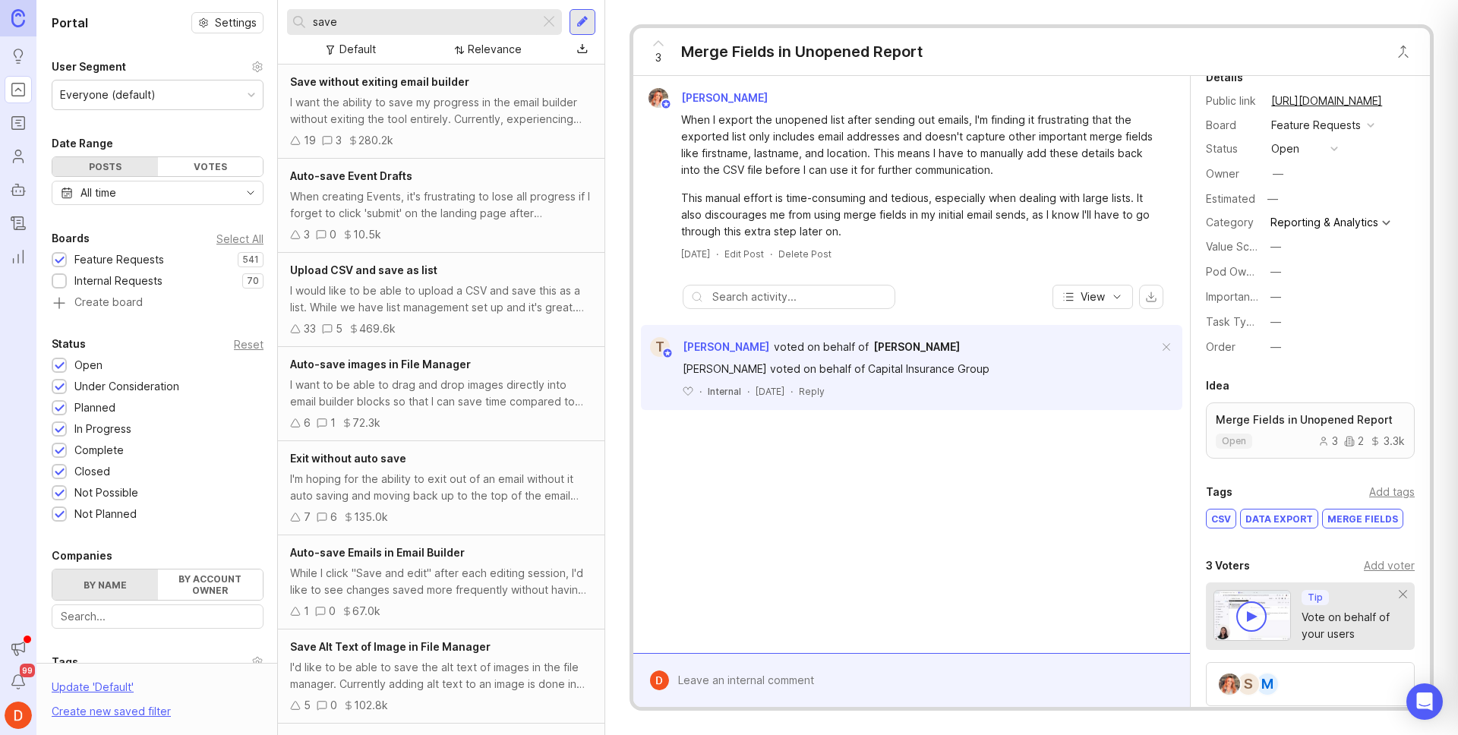
type input "save"
